Goal: Navigation & Orientation: Find specific page/section

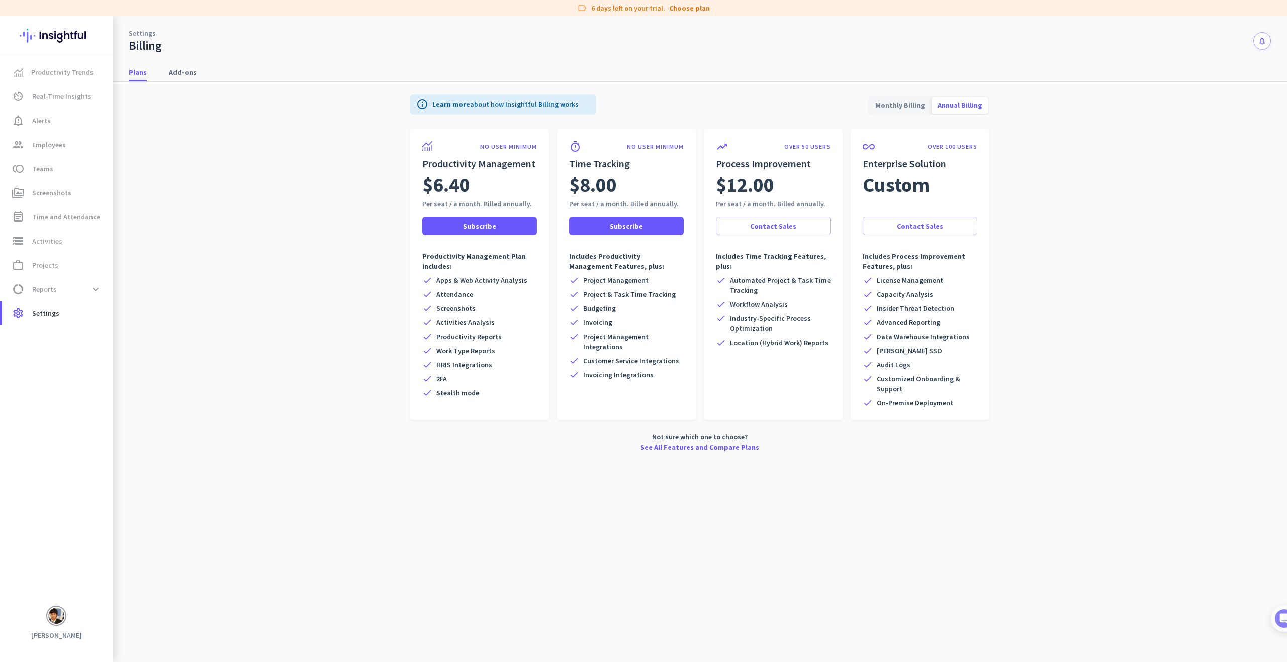
click at [654, 607] on div "Settings Billing notifications Plans Add-ons info Learn more about how Insightf…" at bounding box center [700, 339] width 1174 height 646
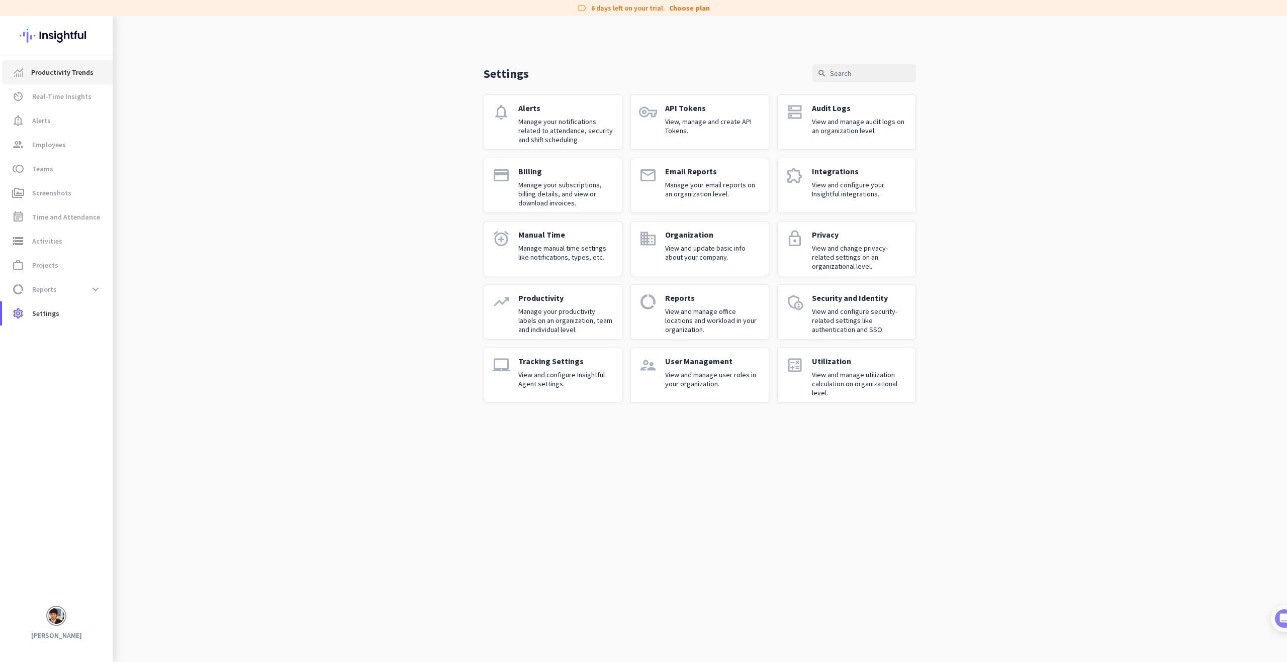
click at [51, 79] on link "Productivity Trends" at bounding box center [57, 72] width 111 height 24
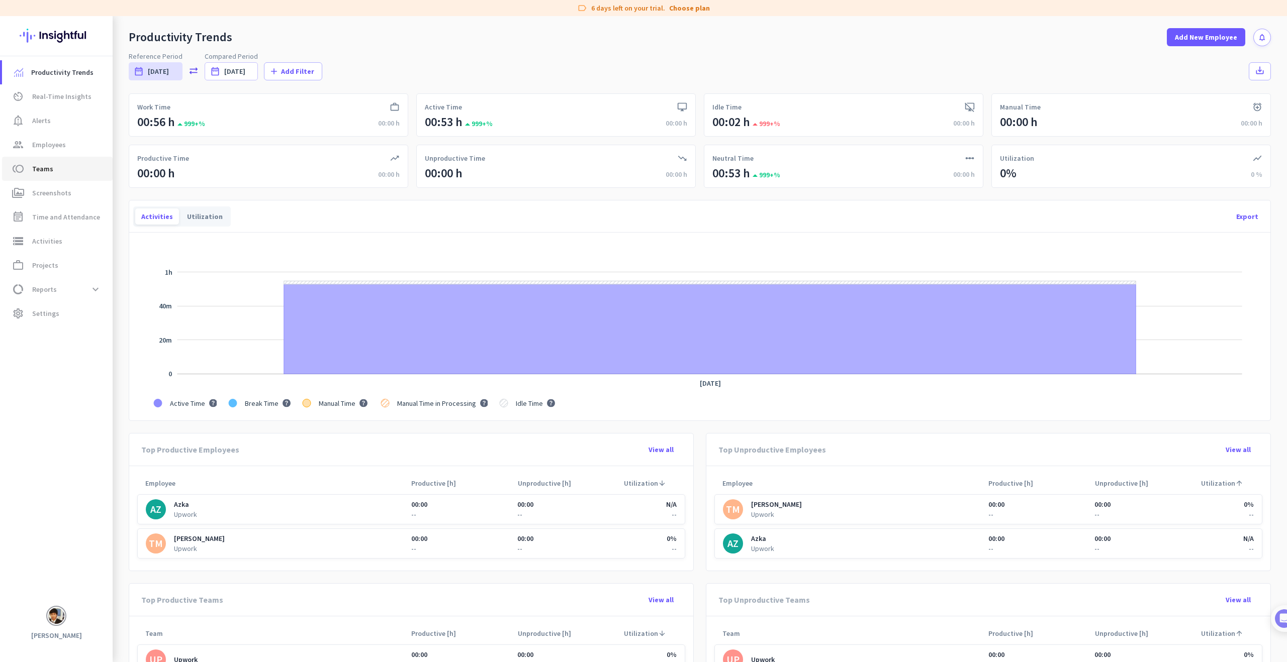
click at [56, 169] on span "toll Teams" at bounding box center [57, 169] width 94 height 12
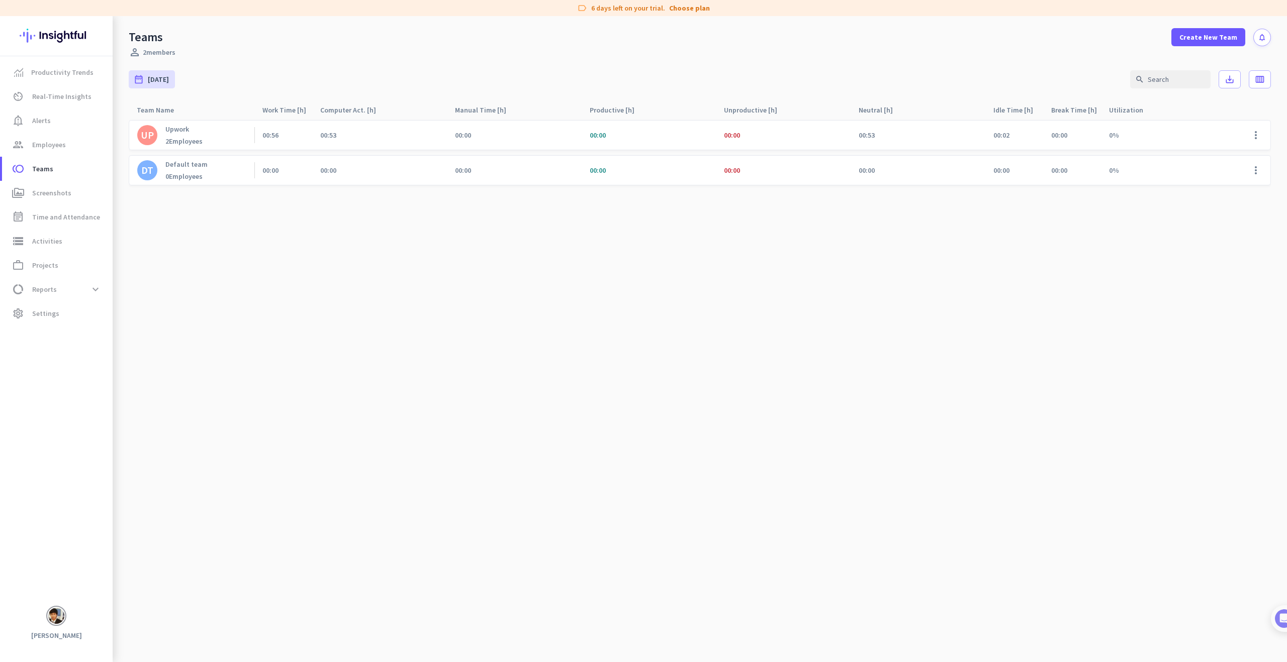
click at [276, 174] on span "00:00" at bounding box center [270, 170] width 16 height 9
click at [175, 132] on p "Upwork" at bounding box center [183, 129] width 37 height 9
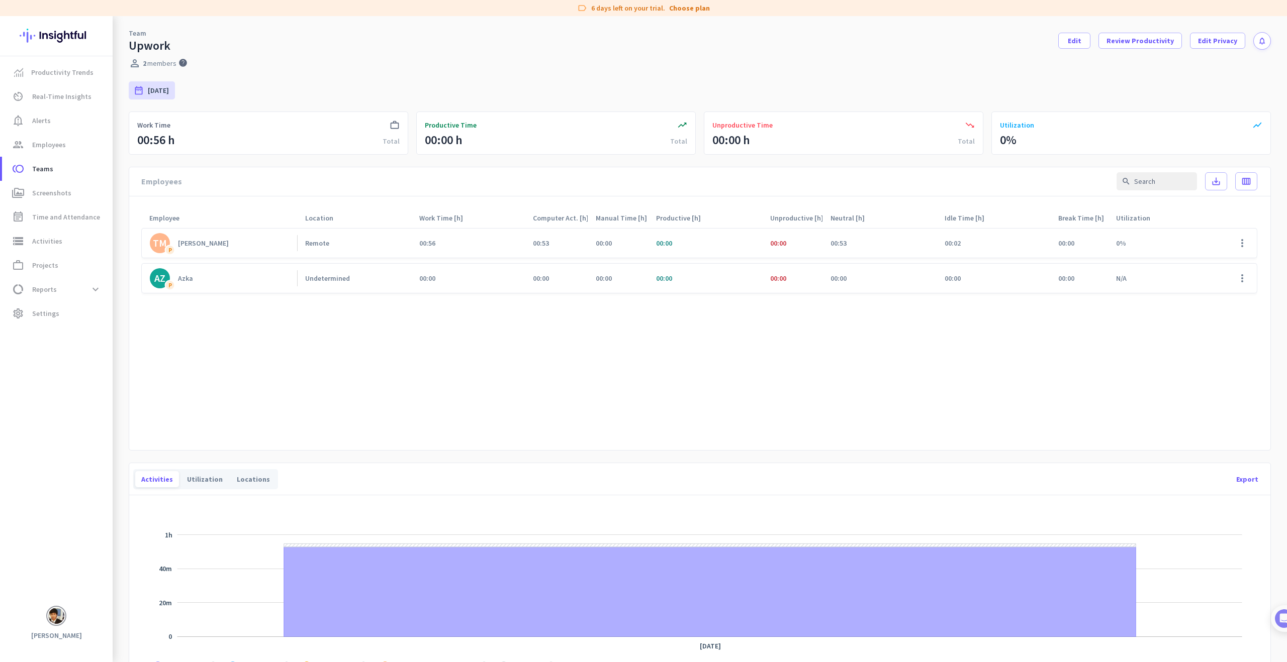
click at [519, 343] on cdk-virtual-scroll-viewport "TM P [PERSON_NAME] Remote 00:56 00:53 00:00 00:00 00:00 00:53 00:02 00:00 0% mo…" at bounding box center [699, 335] width 1116 height 215
